Goal: Task Accomplishment & Management: Manage account settings

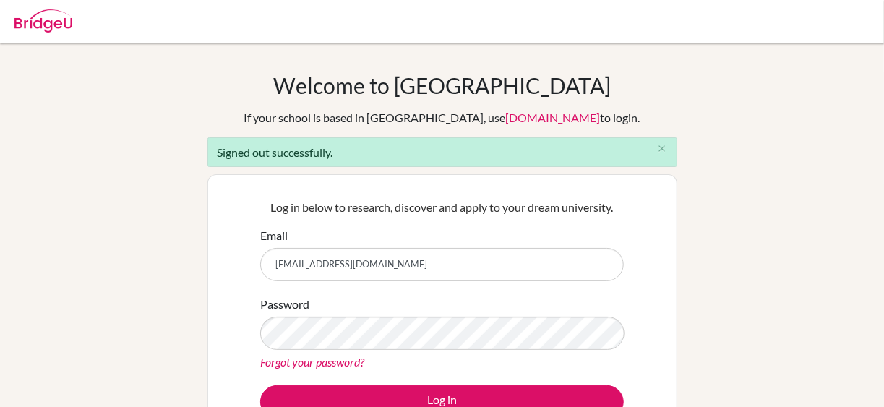
drag, startPoint x: 0, startPoint y: 0, endPoint x: 448, endPoint y: 269, distance: 522.8
click at [448, 269] on input "dvrecinos@happydaysfreedom.com" at bounding box center [441, 264] width 363 height 33
drag, startPoint x: 314, startPoint y: 263, endPoint x: 272, endPoint y: 259, distance: 42.1
click at [272, 259] on input "dvrecinos@happydaysfreedom.com" at bounding box center [441, 264] width 363 height 33
type input "[EMAIL_ADDRESS][DOMAIN_NAME]"
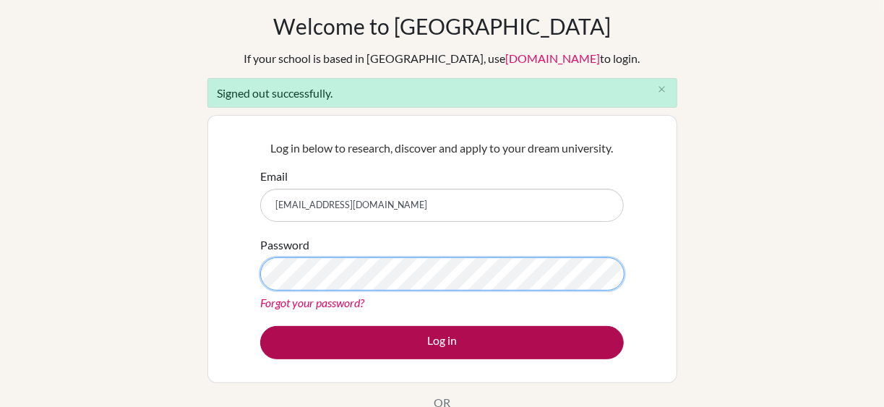
scroll to position [72, 0]
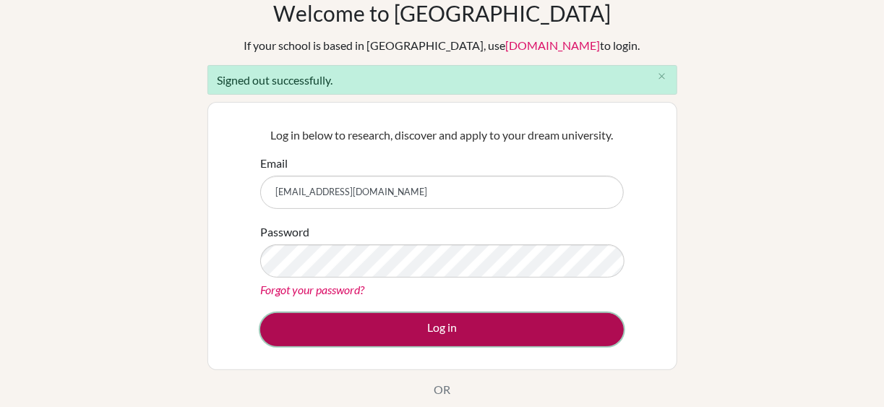
click at [492, 336] on button "Log in" at bounding box center [441, 329] width 363 height 33
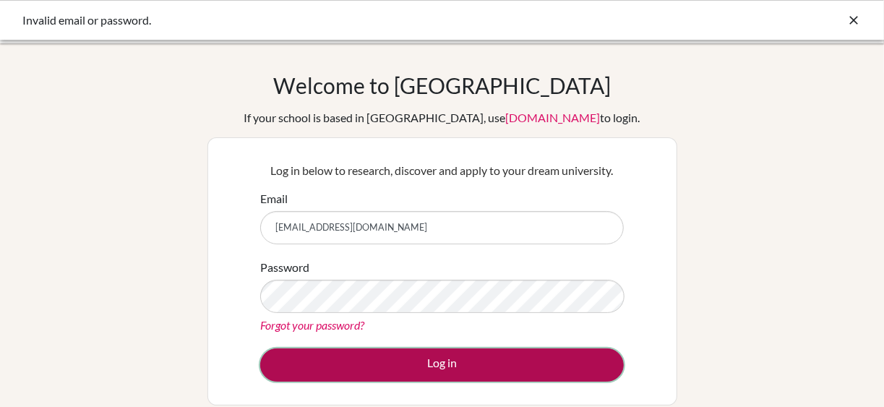
click at [454, 368] on button "Log in" at bounding box center [441, 364] width 363 height 33
click at [460, 361] on button "Log in" at bounding box center [441, 364] width 363 height 33
